Goal: Book appointment/travel/reservation

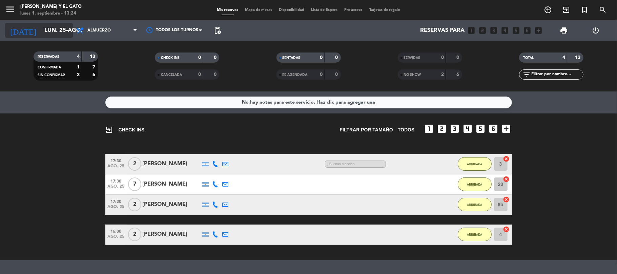
click at [54, 30] on input "lun. 25 ago." at bounding box center [77, 30] width 73 height 13
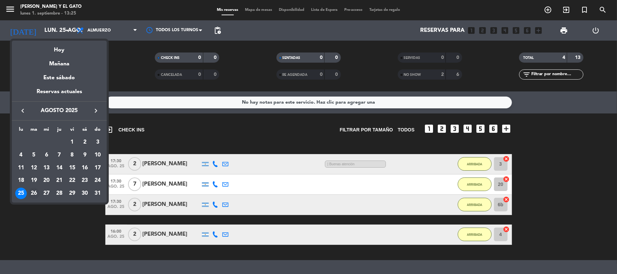
click at [34, 194] on div "26" at bounding box center [34, 194] width 12 height 12
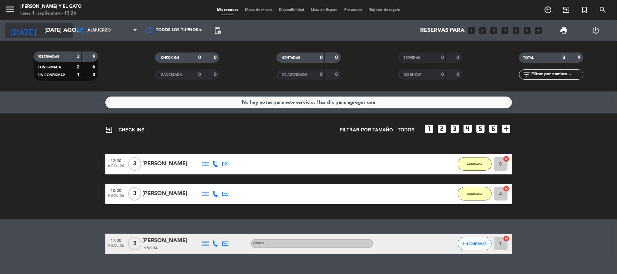
click at [62, 29] on input "[DATE] ago." at bounding box center [77, 30] width 73 height 13
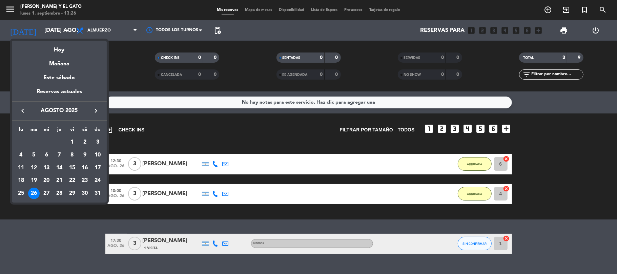
click at [98, 114] on icon "keyboard_arrow_right" at bounding box center [96, 111] width 8 height 8
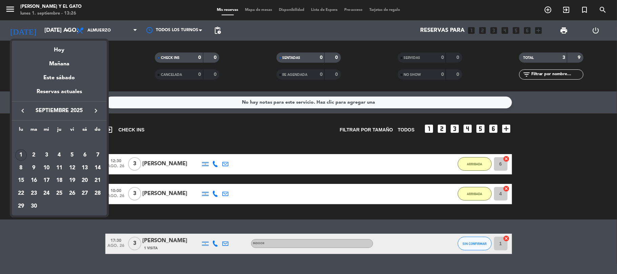
click at [22, 156] on div "1" at bounding box center [21, 155] width 12 height 12
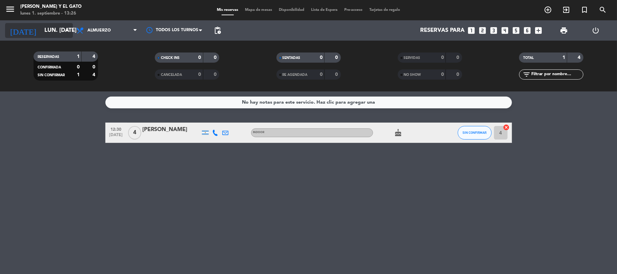
click at [57, 25] on input "lun. [DATE]" at bounding box center [77, 30] width 73 height 13
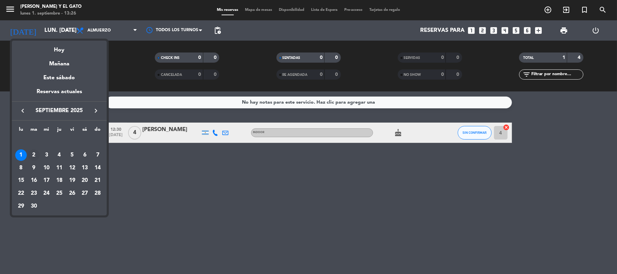
click at [36, 154] on div "2" at bounding box center [34, 155] width 12 height 12
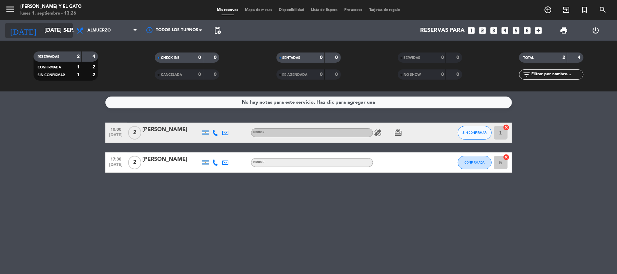
click at [57, 32] on input "[DATE] sep." at bounding box center [77, 30] width 73 height 13
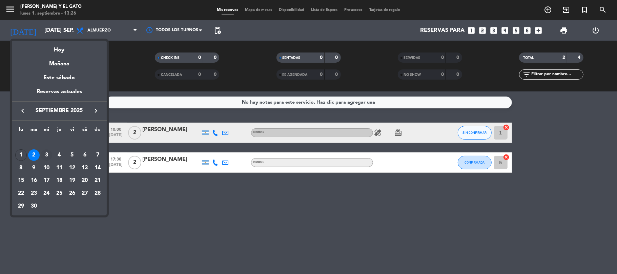
click at [45, 153] on div "3" at bounding box center [47, 155] width 12 height 12
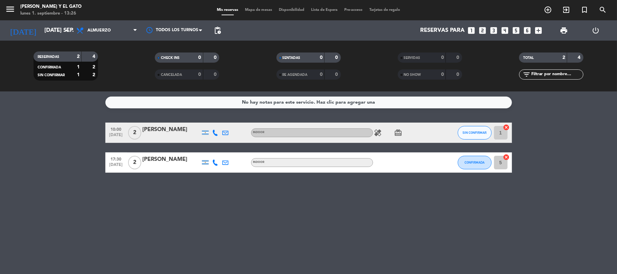
type input "mié. [DATE]"
